Goal: Task Accomplishment & Management: Manage account settings

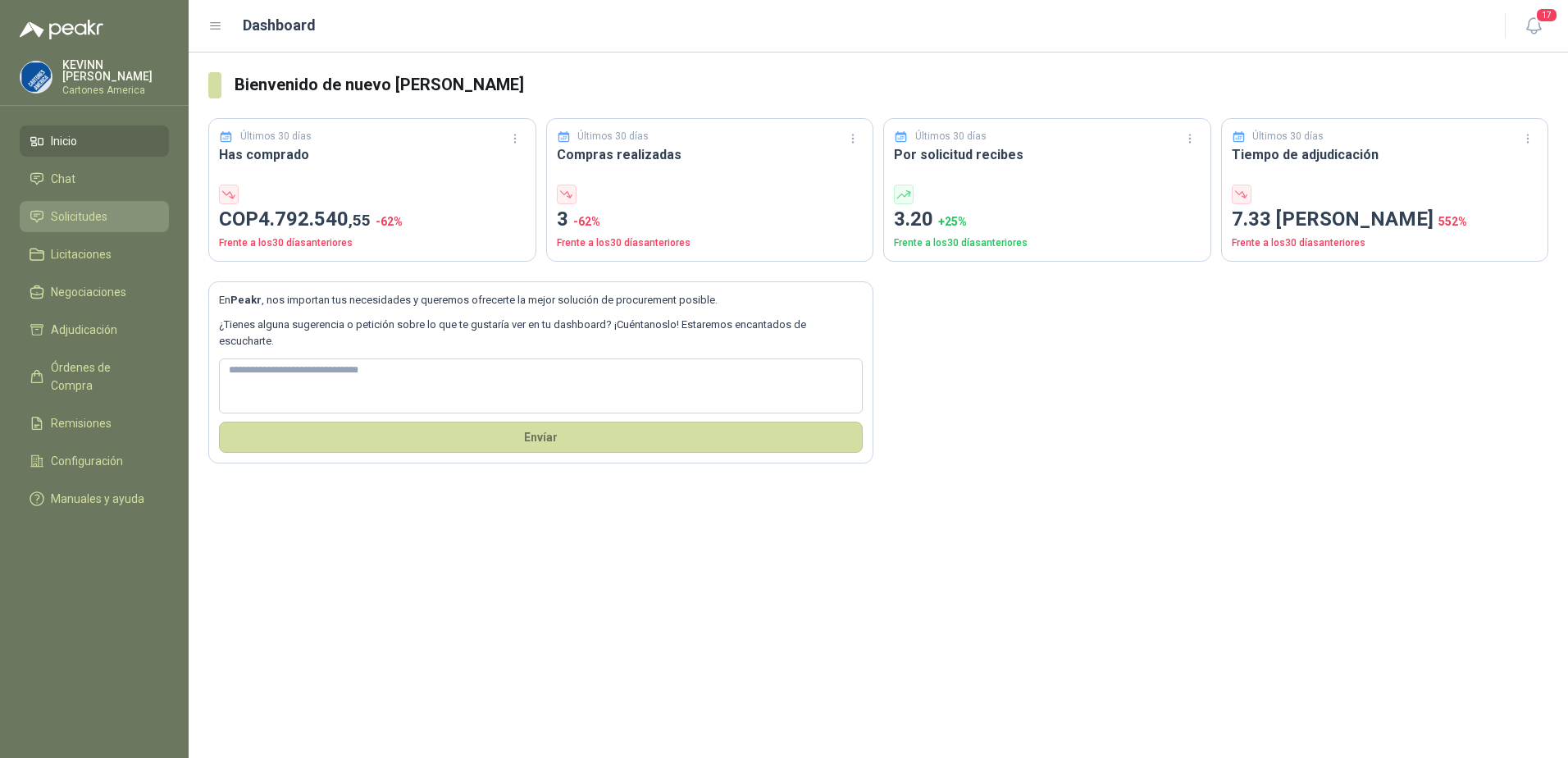
click at [89, 209] on span "Solicitudes" at bounding box center [78, 217] width 57 height 18
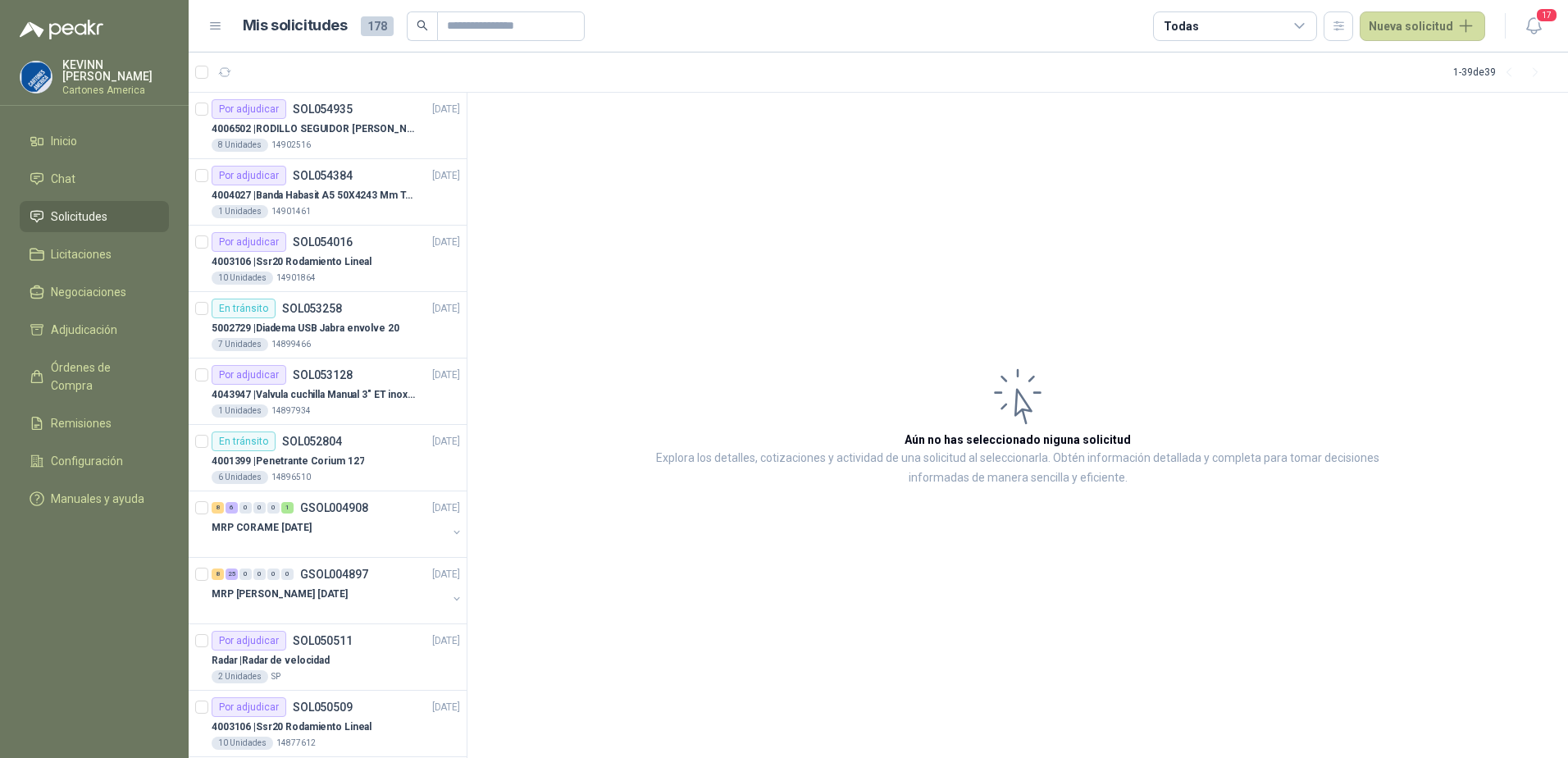
click at [97, 216] on span "Solicitudes" at bounding box center [78, 217] width 57 height 18
